Goal: Task Accomplishment & Management: Manage account settings

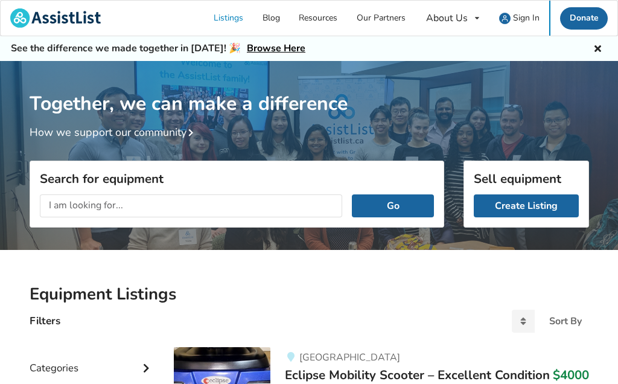
click at [525, 18] on span "Sign In" at bounding box center [526, 17] width 27 height 11
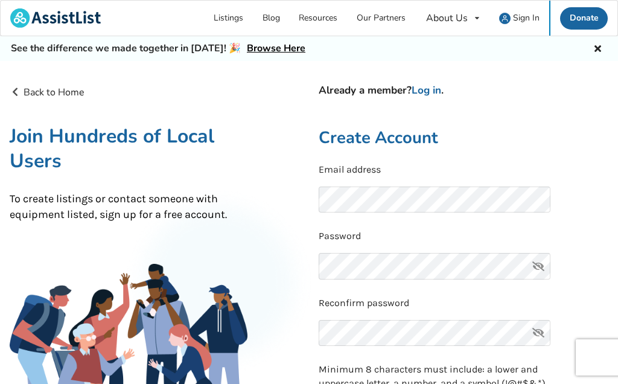
click at [436, 87] on link "Log in" at bounding box center [427, 90] width 30 height 14
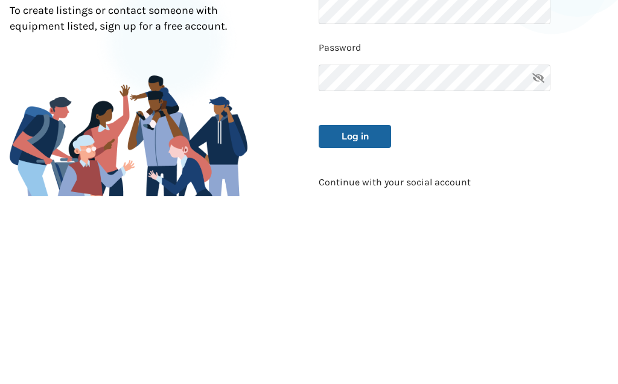
click at [370, 313] on button "Log in" at bounding box center [355, 324] width 72 height 23
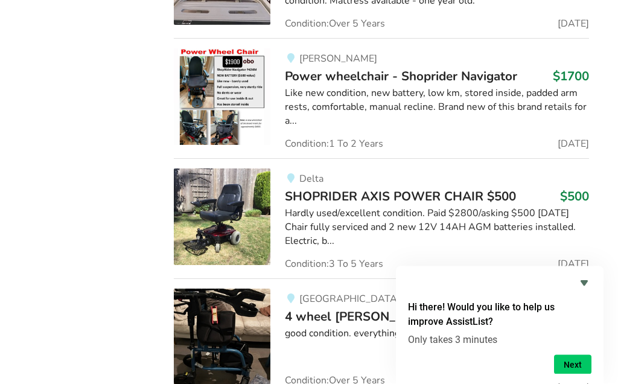
scroll to position [2482, 0]
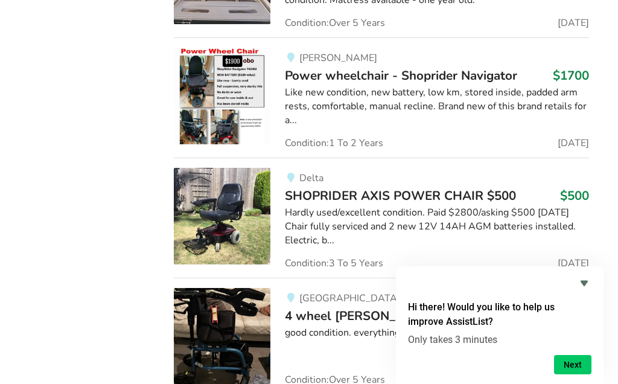
click at [409, 206] on div "Hardly used/excellent condition. Paid $2800/asking $500 [DATE] Chair fully serv…" at bounding box center [437, 227] width 304 height 42
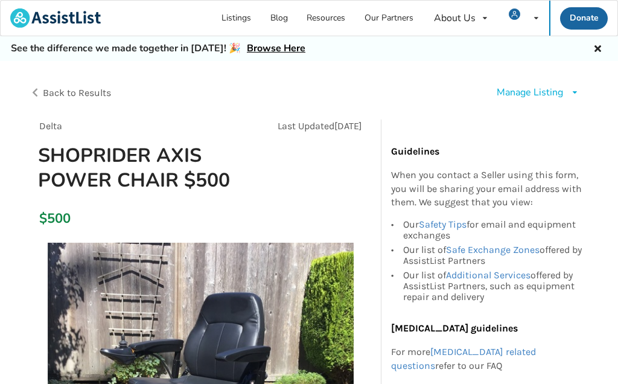
click at [565, 97] on div "Manage Listing Edit listing Renew listing Mark as Sold Delete listing" at bounding box center [538, 93] width 83 height 14
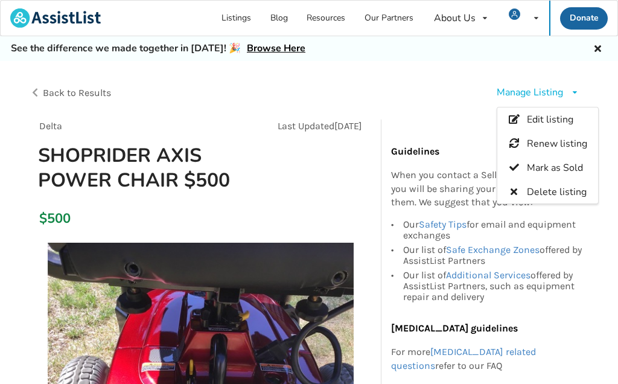
click at [554, 123] on span "Edit listing" at bounding box center [550, 119] width 47 height 13
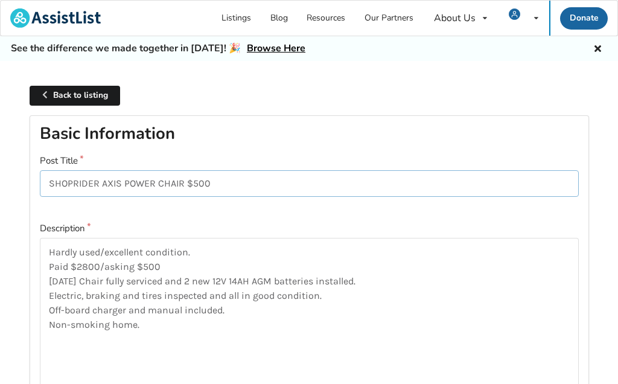
click at [232, 181] on input "SHOPRIDER AXIS POWER CHAIR $500" at bounding box center [309, 183] width 539 height 27
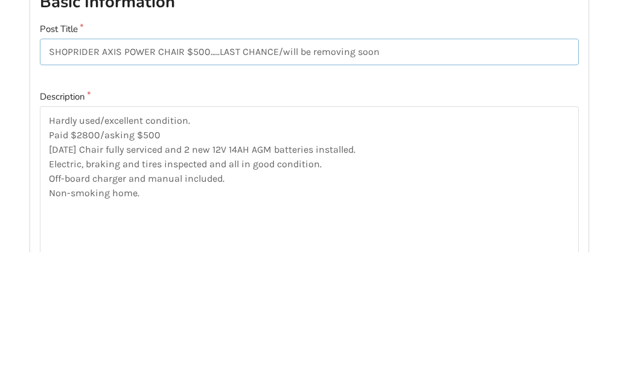
type input "SHOPRIDER AXIS POWER CHAIR $500…..LAST CHANCE/will be removing soon."
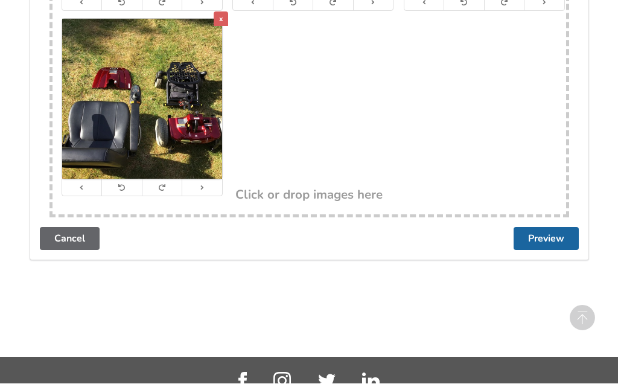
scroll to position [2494, 0]
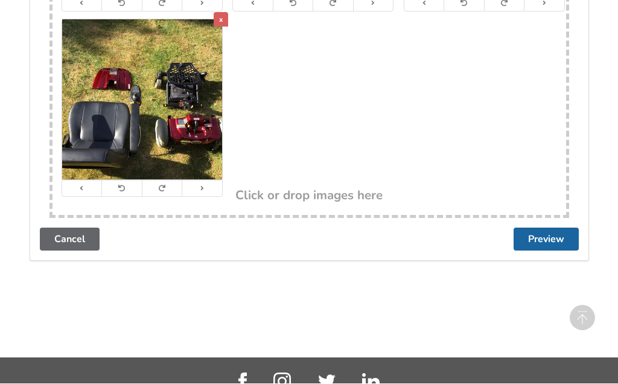
click at [548, 228] on button "Preview" at bounding box center [546, 239] width 65 height 23
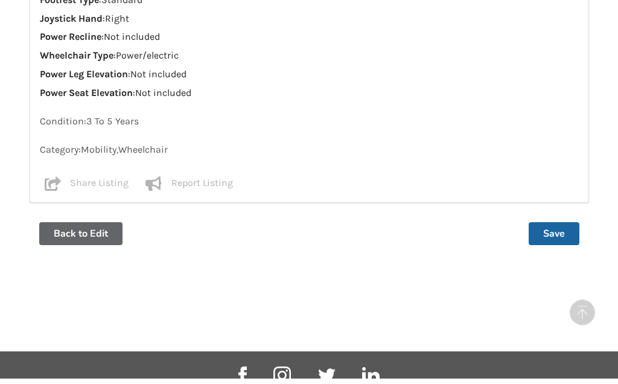
scroll to position [1298, 0]
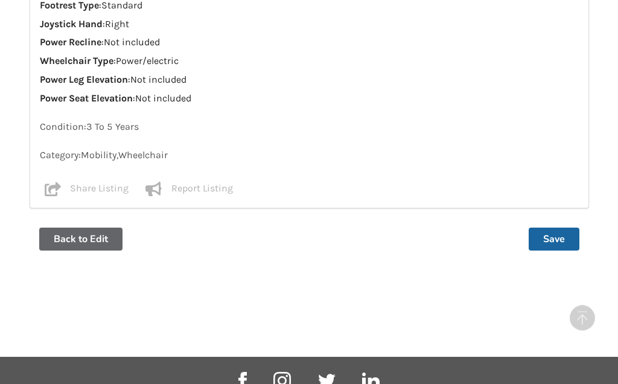
click at [552, 228] on button "Save" at bounding box center [554, 239] width 51 height 23
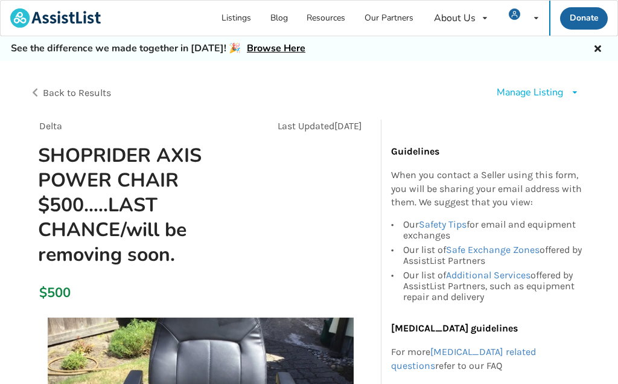
click at [247, 19] on link "Listings" at bounding box center [237, 18] width 49 height 35
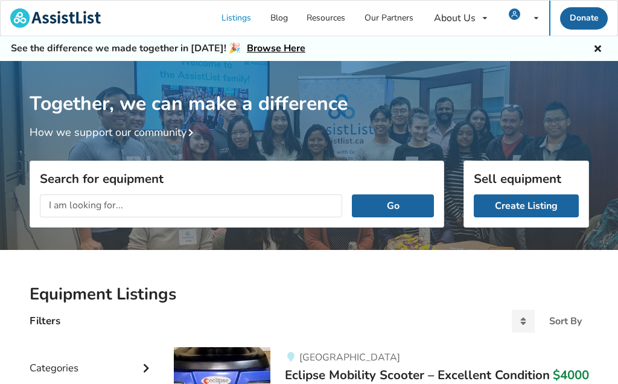
click at [531, 25] on div "My Listings Notifications Account Settings Log Out" at bounding box center [523, 18] width 51 height 35
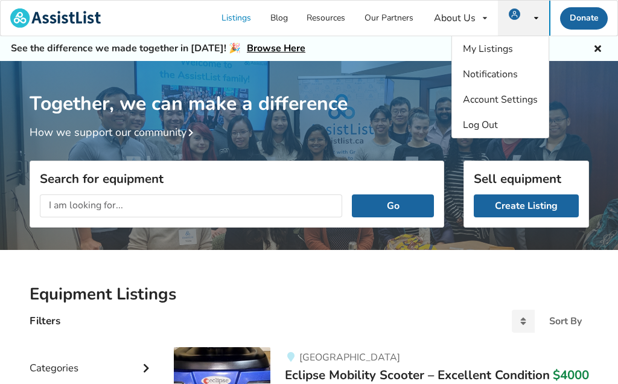
click at [487, 127] on span "Log Out" at bounding box center [480, 124] width 35 height 13
